Goal: Transaction & Acquisition: Purchase product/service

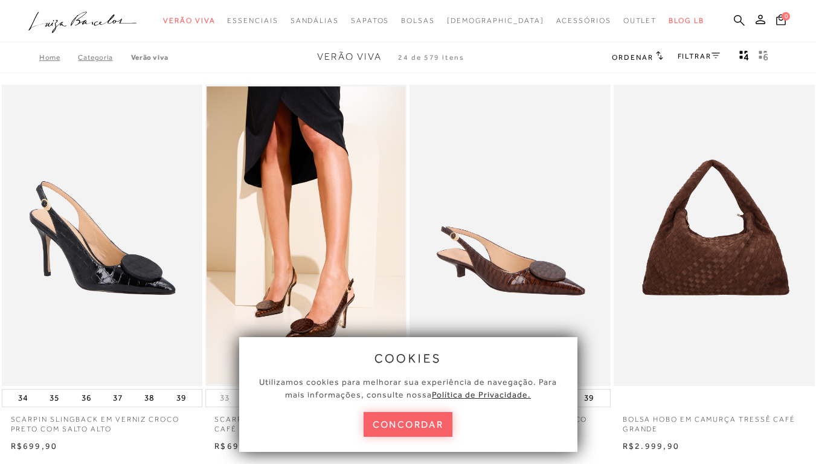
click at [734, 18] on icon at bounding box center [739, 19] width 11 height 11
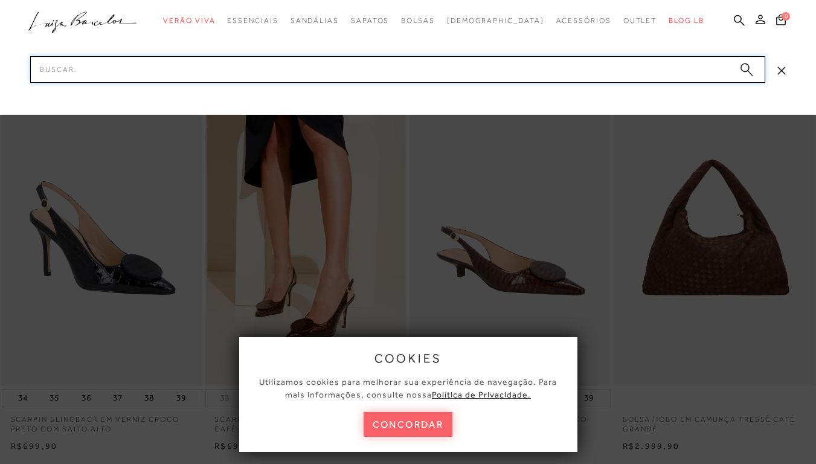
paste input "77770516-111"
type input "77770516-111"
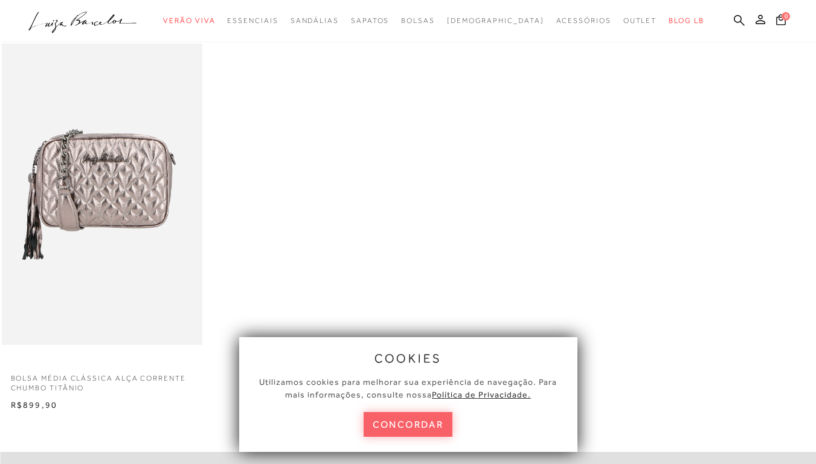
scroll to position [181, 0]
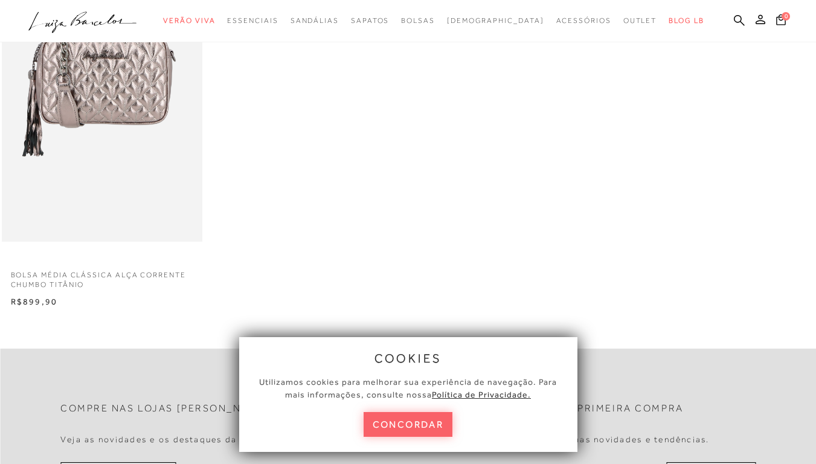
click at [268, 304] on div "BOLSA MÉDIA CLÁSSICA ALÇA CORRENTE CHUMBO TITÂNIO N R$899,90" at bounding box center [408, 123] width 816 height 371
click at [419, 424] on button "concordar" at bounding box center [408, 424] width 89 height 25
